Goal: Information Seeking & Learning: Learn about a topic

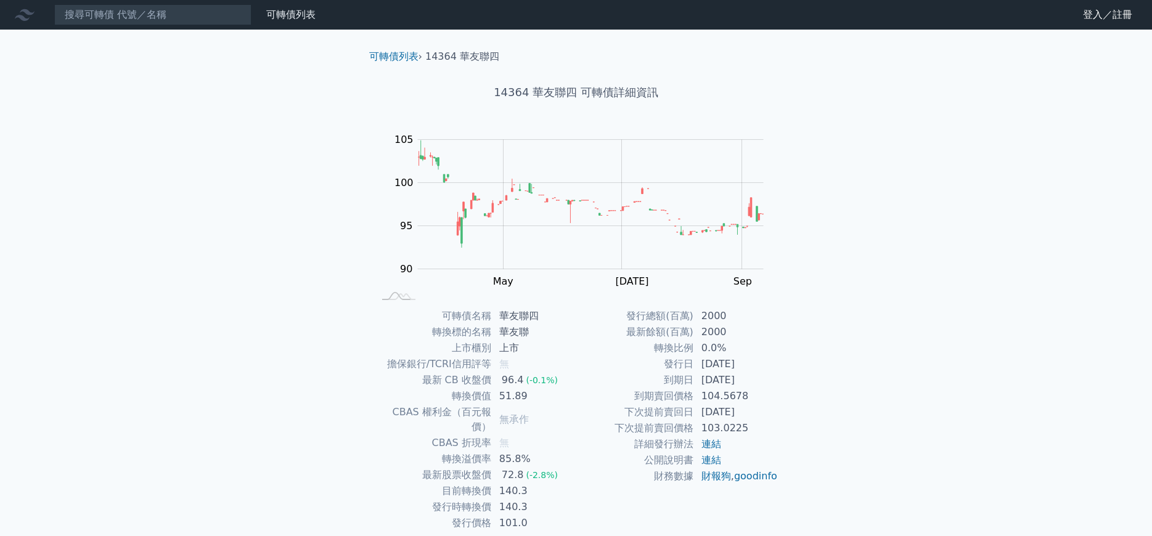
scroll to position [30, 0]
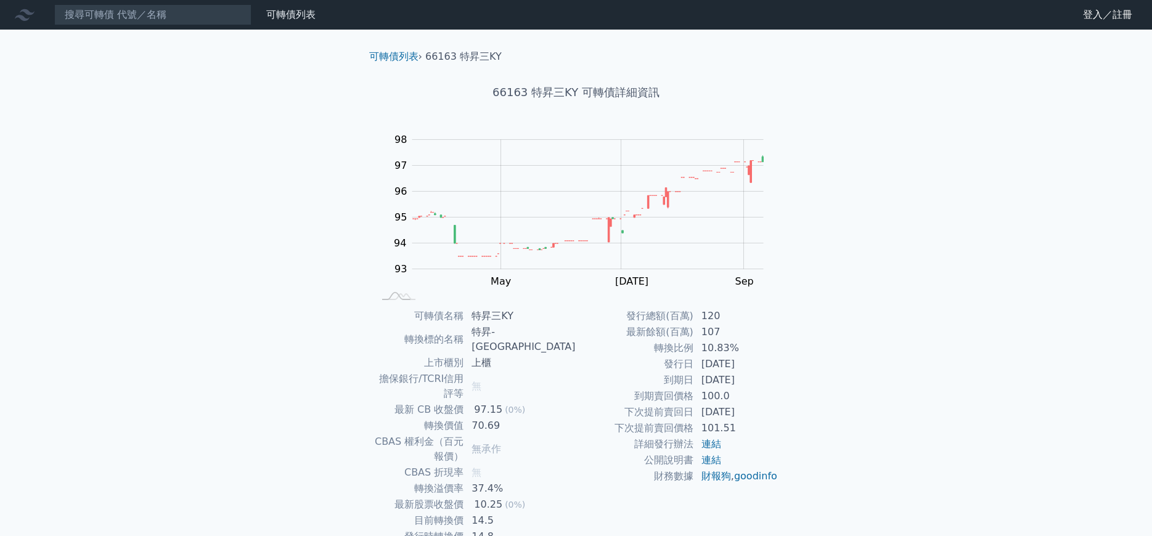
scroll to position [35, 0]
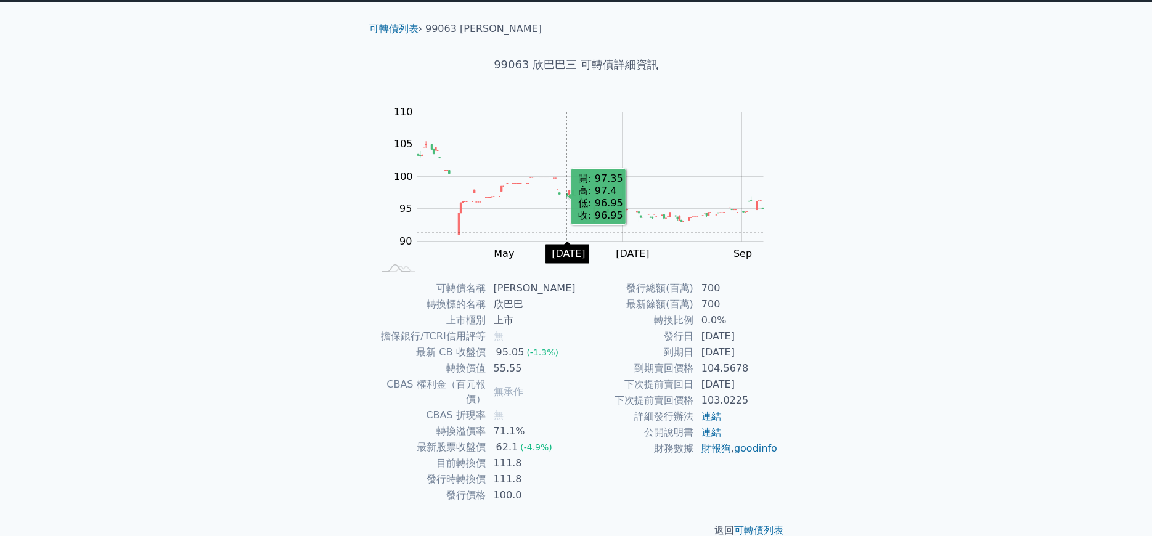
scroll to position [35, 0]
